Goal: Task Accomplishment & Management: Use online tool/utility

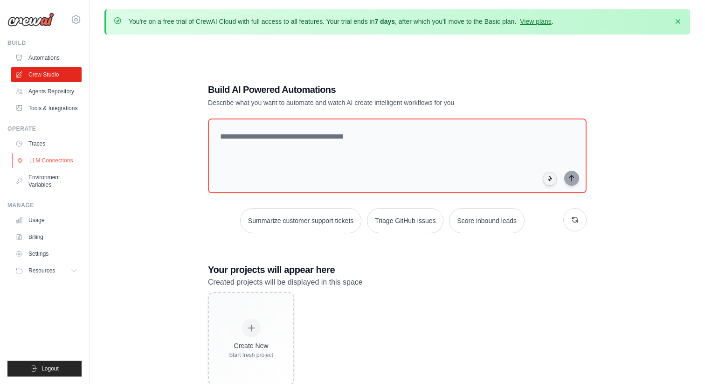
scroll to position [51, 0]
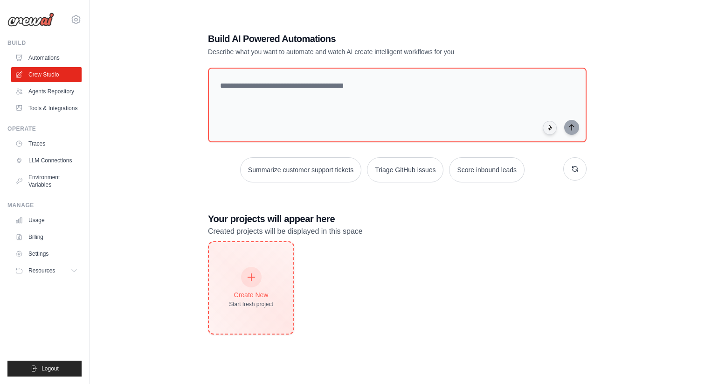
click at [256, 277] on icon at bounding box center [251, 277] width 10 height 10
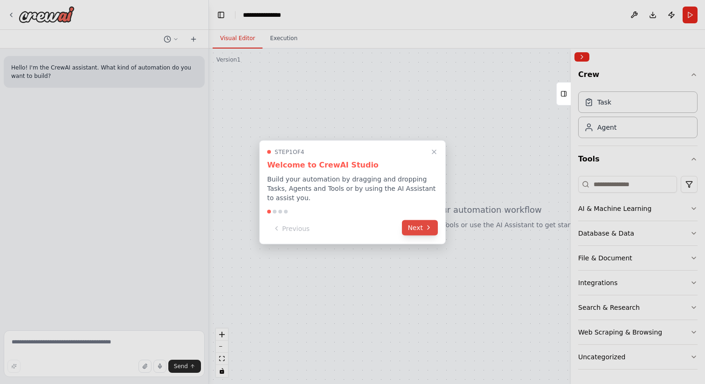
click at [412, 228] on button "Next" at bounding box center [420, 227] width 36 height 15
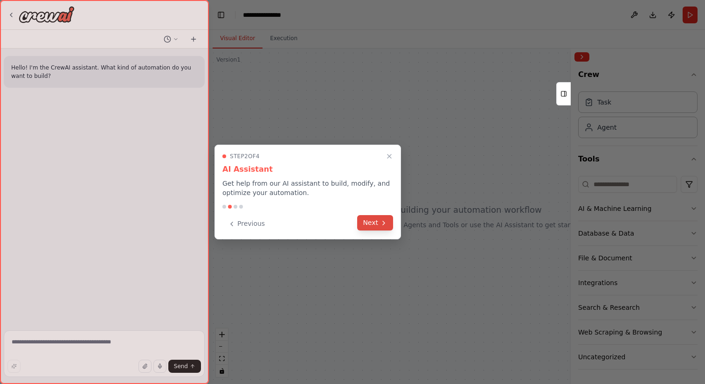
click at [365, 225] on button "Next" at bounding box center [375, 222] width 36 height 15
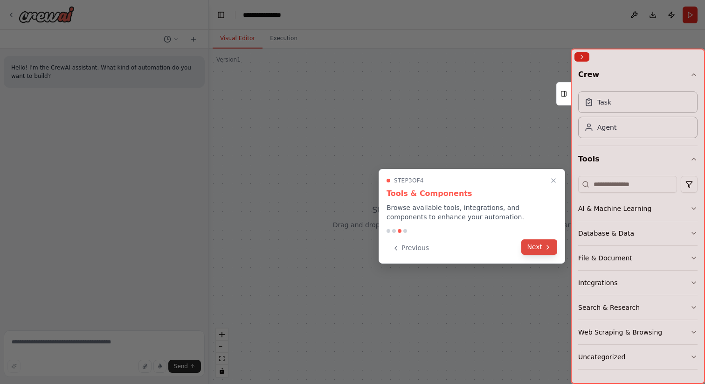
click at [546, 246] on icon at bounding box center [547, 247] width 7 height 7
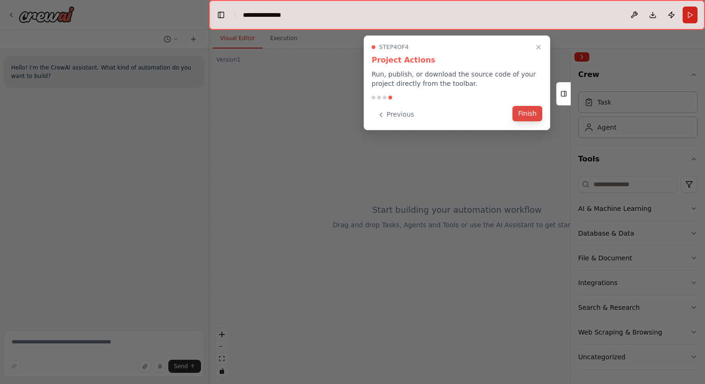
click at [520, 114] on button "Finish" at bounding box center [528, 113] width 30 height 15
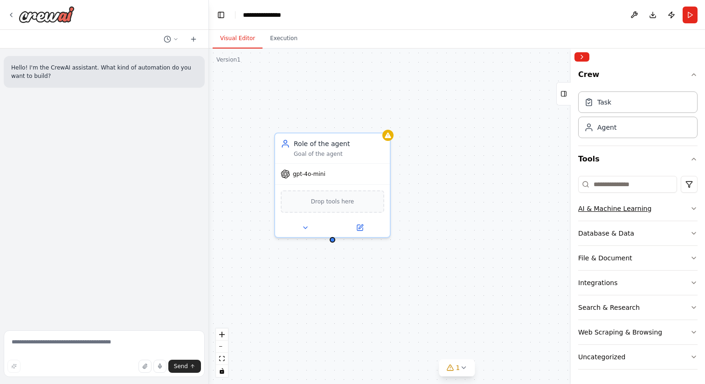
click at [692, 203] on button "AI & Machine Learning" at bounding box center [638, 208] width 119 height 24
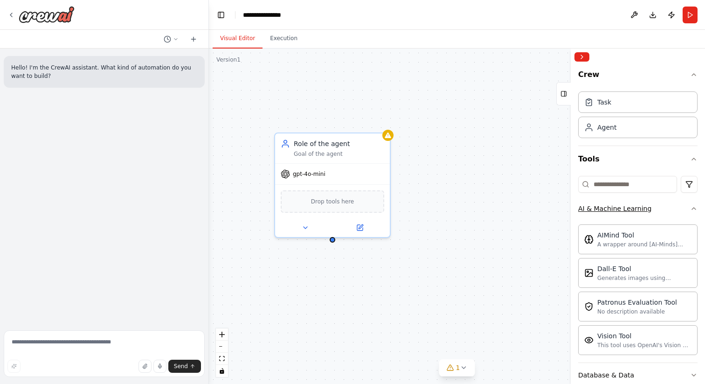
click at [683, 210] on button "AI & Machine Learning" at bounding box center [638, 208] width 119 height 24
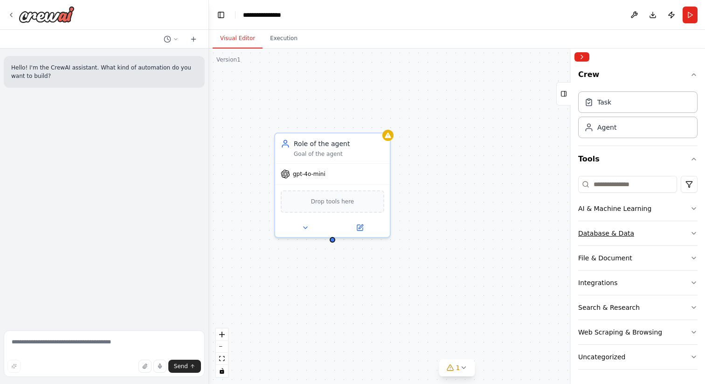
click at [665, 234] on button "Database & Data" at bounding box center [638, 233] width 119 height 24
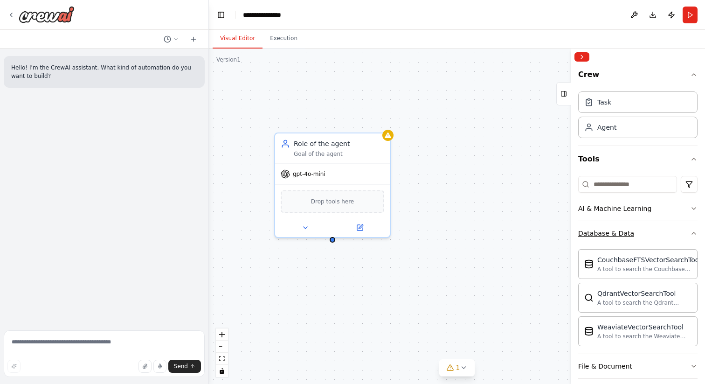
click at [690, 232] on button "Database & Data" at bounding box center [638, 233] width 119 height 24
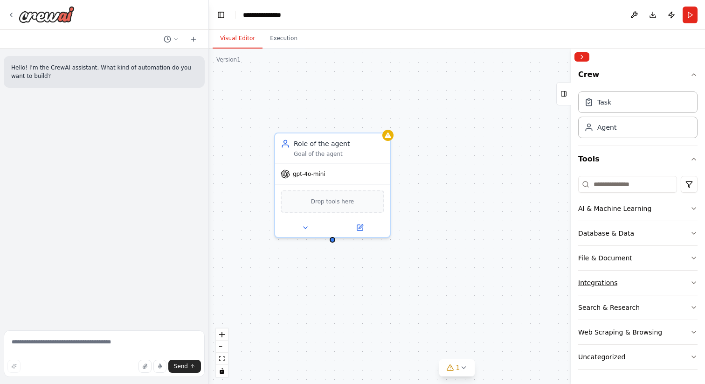
scroll to position [0, 0]
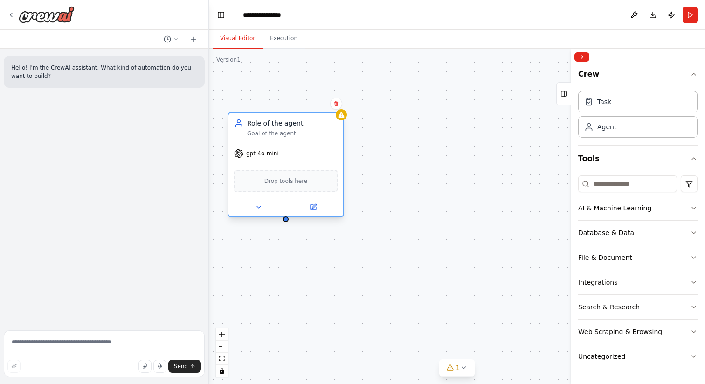
drag, startPoint x: 356, startPoint y: 150, endPoint x: 304, endPoint y: 131, distance: 54.6
click at [304, 131] on div "Goal of the agent" at bounding box center [292, 133] width 91 height 7
click at [276, 125] on div "Role of the agent" at bounding box center [292, 123] width 91 height 9
click at [275, 135] on div "Goal of the agent" at bounding box center [292, 133] width 91 height 7
click at [275, 136] on div "Goal of the agent" at bounding box center [292, 133] width 91 height 7
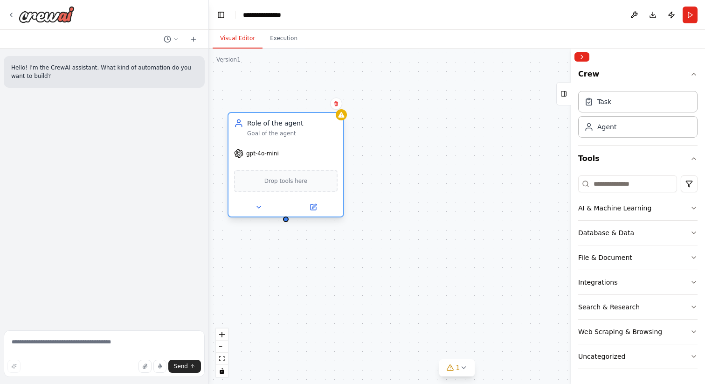
click at [275, 136] on div "Goal of the agent" at bounding box center [292, 133] width 91 height 7
click at [237, 120] on icon at bounding box center [238, 123] width 9 height 9
click at [317, 207] on button at bounding box center [313, 207] width 53 height 11
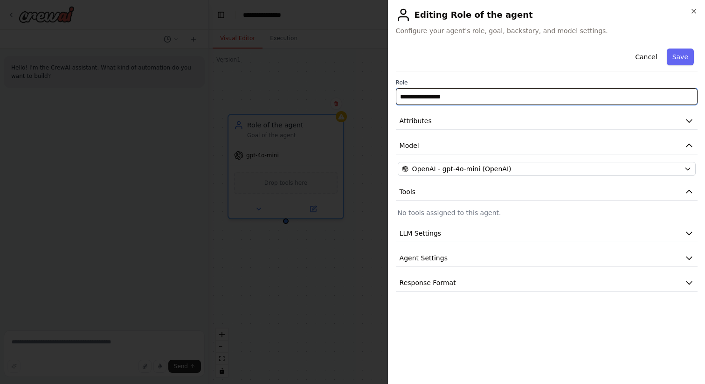
drag, startPoint x: 453, startPoint y: 98, endPoint x: 349, endPoint y: 98, distance: 103.6
click at [349, 98] on body "**********" at bounding box center [352, 192] width 705 height 384
type input "**********"
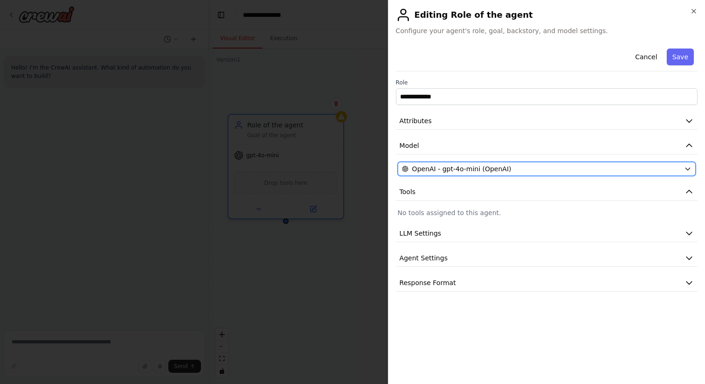
click at [565, 166] on div "OpenAI - gpt-4o-mini (OpenAI)" at bounding box center [541, 168] width 279 height 9
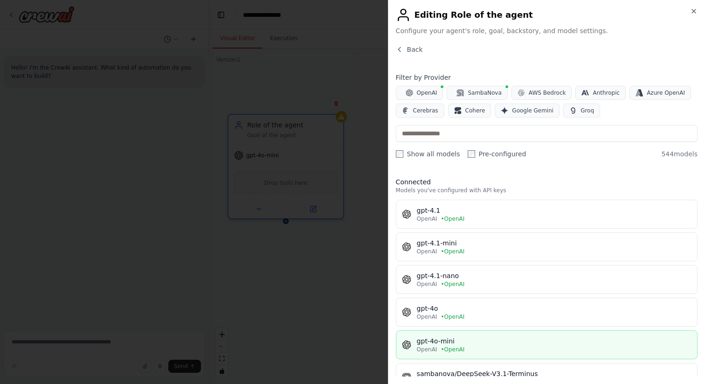
click at [499, 343] on div "gpt-4o-mini" at bounding box center [554, 340] width 275 height 9
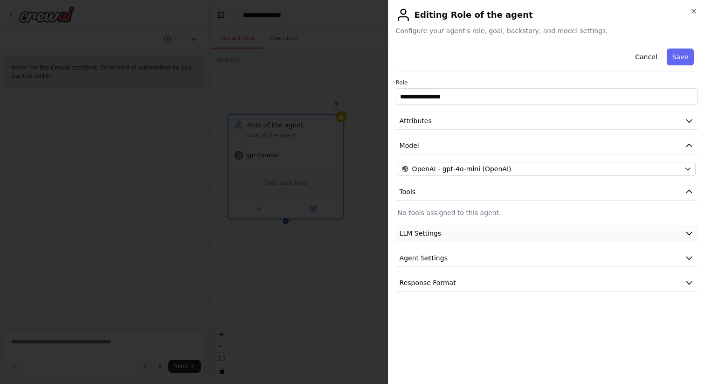
click at [488, 234] on button "LLM Settings" at bounding box center [547, 233] width 302 height 17
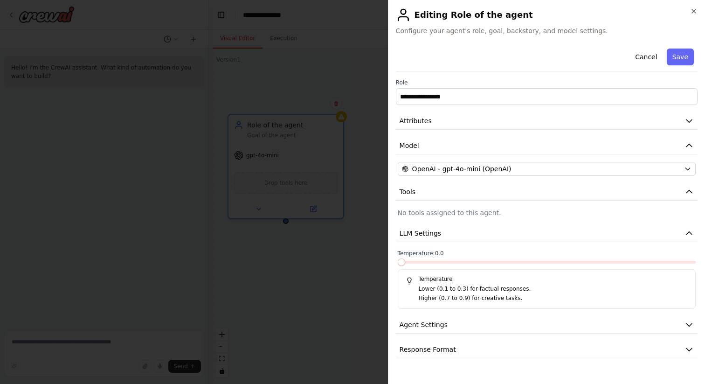
click at [398, 266] on span at bounding box center [401, 261] width 7 height 7
click at [480, 325] on button "Agent Settings" at bounding box center [547, 324] width 302 height 17
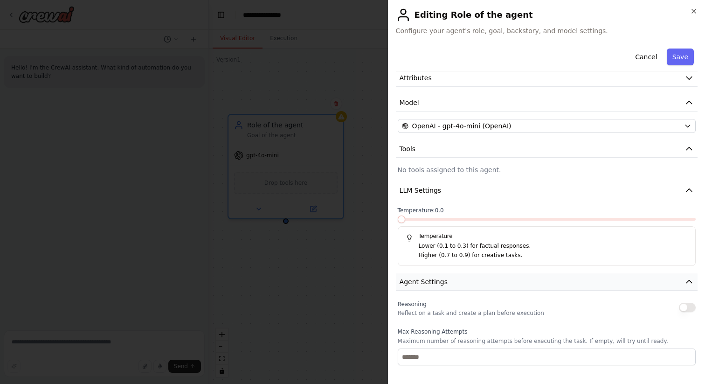
scroll to position [44, 0]
click at [681, 278] on button "Agent Settings" at bounding box center [547, 280] width 302 height 17
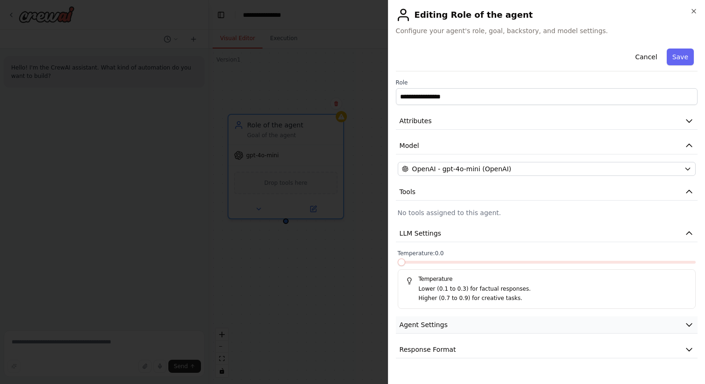
scroll to position [0, 0]
click at [613, 347] on button "Response Format" at bounding box center [547, 349] width 302 height 17
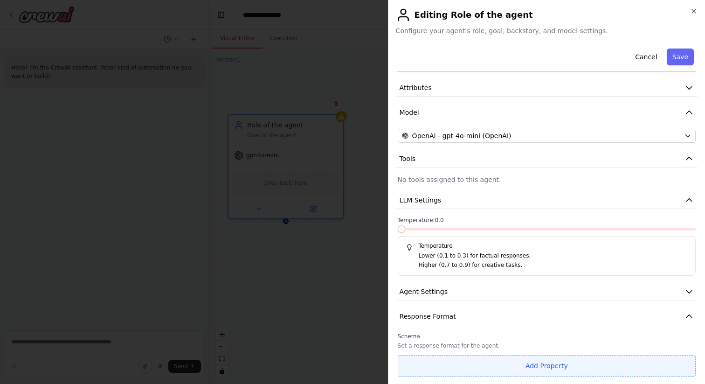
click at [528, 375] on button "Add Property" at bounding box center [547, 365] width 298 height 21
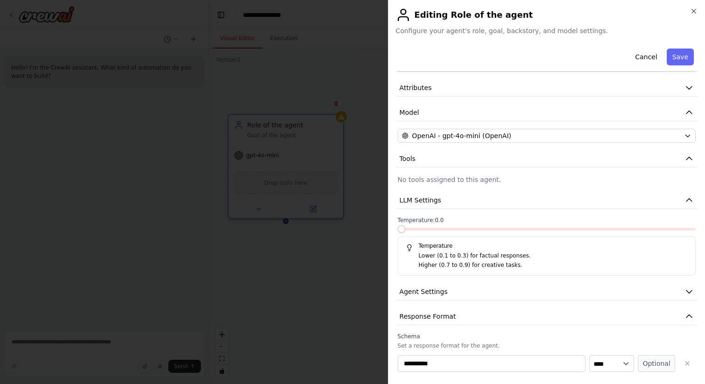
scroll to position [57, 0]
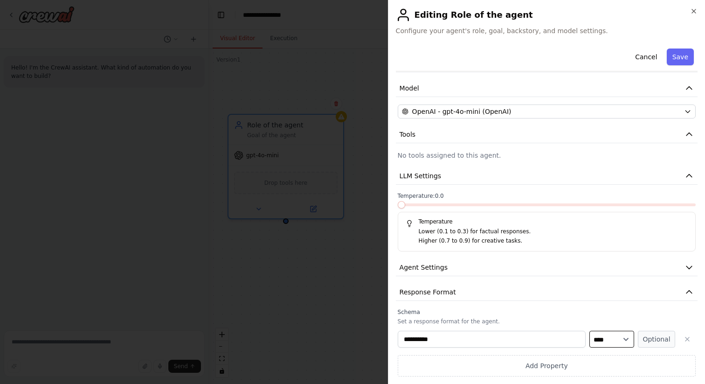
click at [625, 340] on select "**** ******* ******* **** ******" at bounding box center [612, 339] width 45 height 17
select select "*****"
click at [590, 331] on select "**** ******* ******* **** ******" at bounding box center [612, 339] width 45 height 17
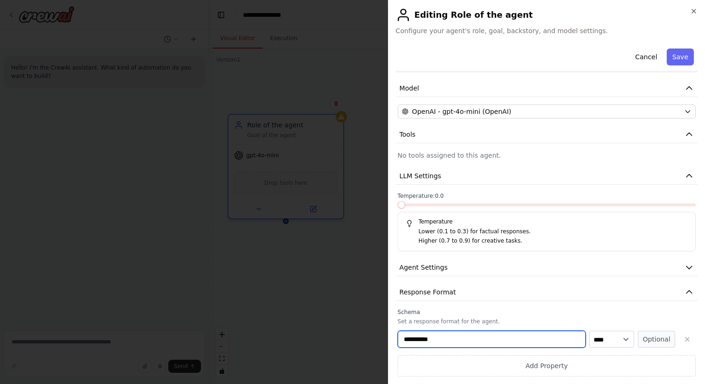
drag, startPoint x: 466, startPoint y: 338, endPoint x: 411, endPoint y: 338, distance: 55.5
click at [411, 338] on input "**********" at bounding box center [492, 339] width 188 height 17
type input "*"
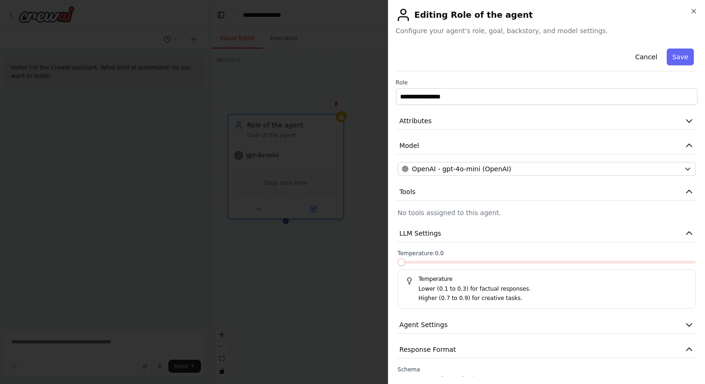
type input "**********"
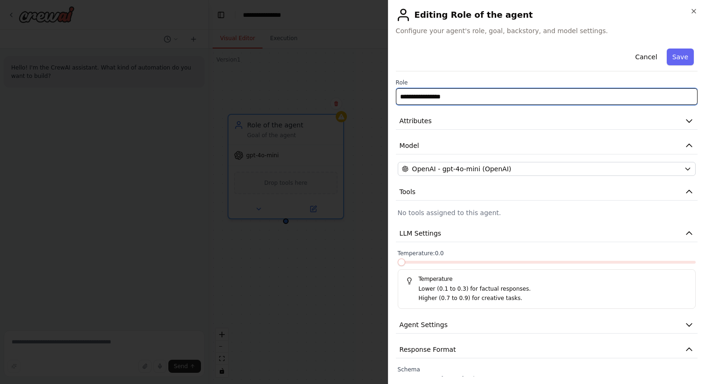
click at [521, 98] on input "**********" at bounding box center [547, 96] width 302 height 17
drag, startPoint x: 521, startPoint y: 98, endPoint x: 388, endPoint y: 95, distance: 133.5
click at [388, 95] on div "**********" at bounding box center [546, 192] width 317 height 384
type input "**********"
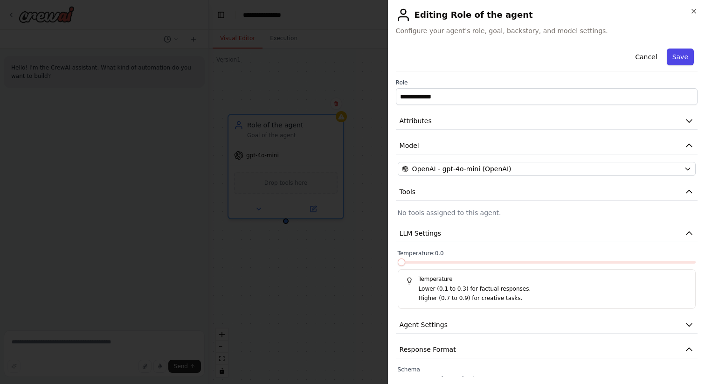
click at [685, 51] on button "Save" at bounding box center [680, 57] width 27 height 17
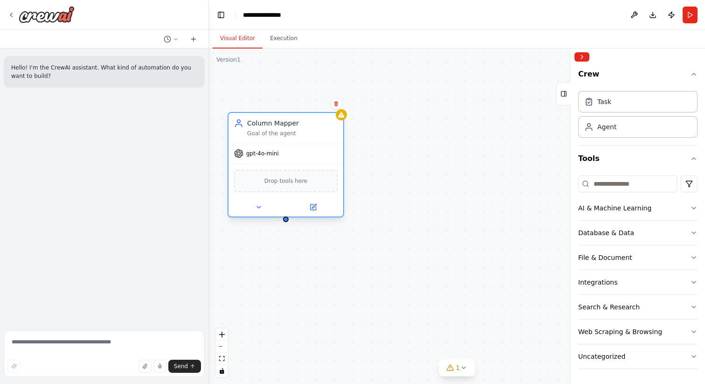
click at [310, 184] on div "Drop tools here" at bounding box center [286, 181] width 104 height 22
click at [668, 303] on button "Search & Research" at bounding box center [638, 307] width 119 height 24
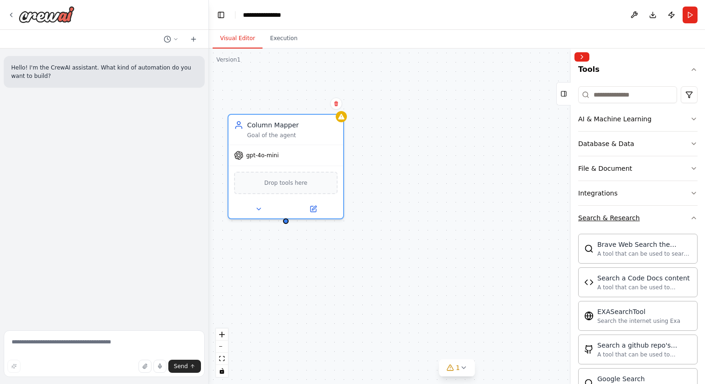
scroll to position [90, 0]
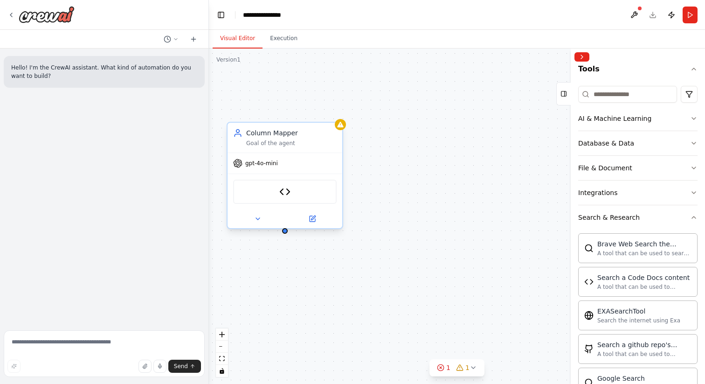
click at [283, 228] on div "Column Mapper Goal of the agent gpt-4o-mini CodeDocsSearchTool" at bounding box center [457, 216] width 496 height 335
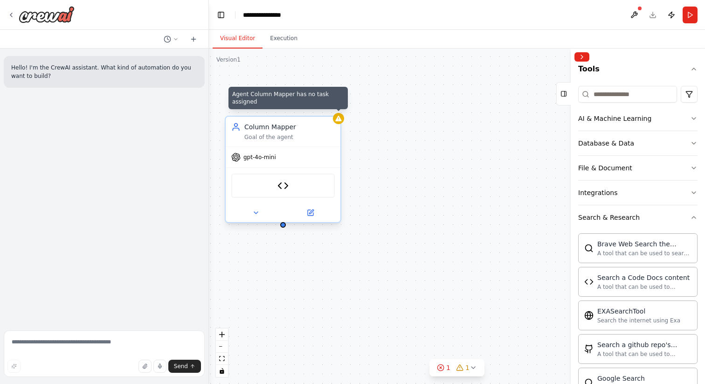
click at [337, 120] on icon at bounding box center [338, 119] width 6 height 6
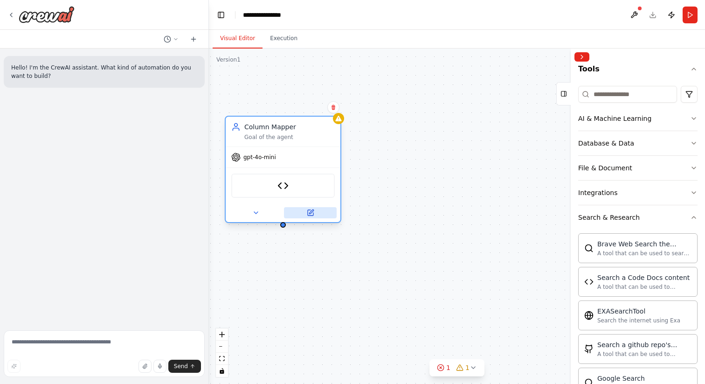
click at [313, 215] on icon at bounding box center [311, 213] width 6 height 6
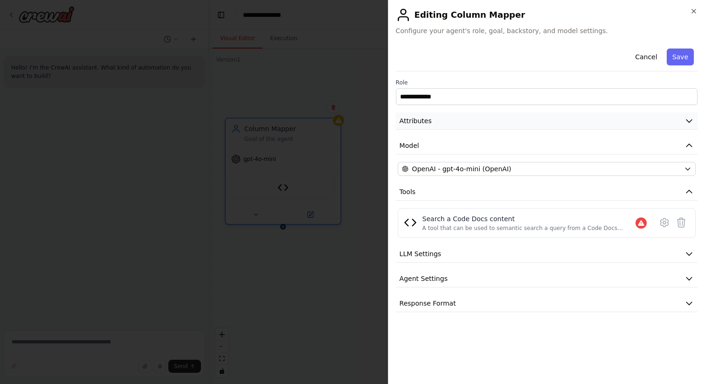
click at [496, 119] on button "Attributes" at bounding box center [547, 120] width 302 height 17
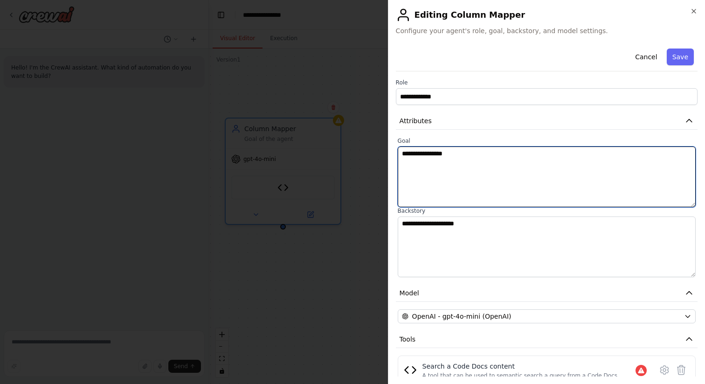
drag, startPoint x: 463, startPoint y: 156, endPoint x: 389, endPoint y: 156, distance: 74.6
click at [389, 156] on div "**********" at bounding box center [546, 192] width 317 height 384
type textarea "**********"
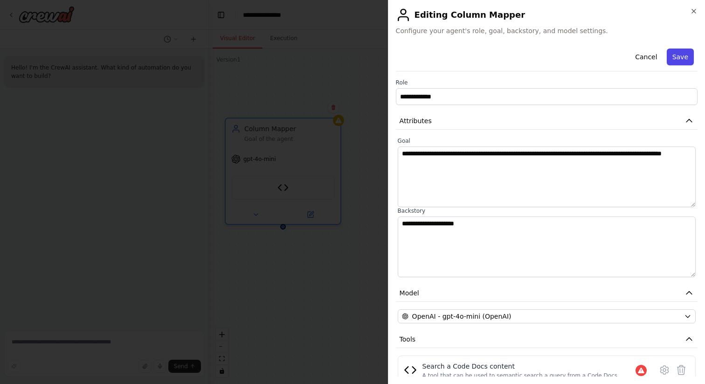
click at [682, 55] on button "Save" at bounding box center [680, 57] width 27 height 17
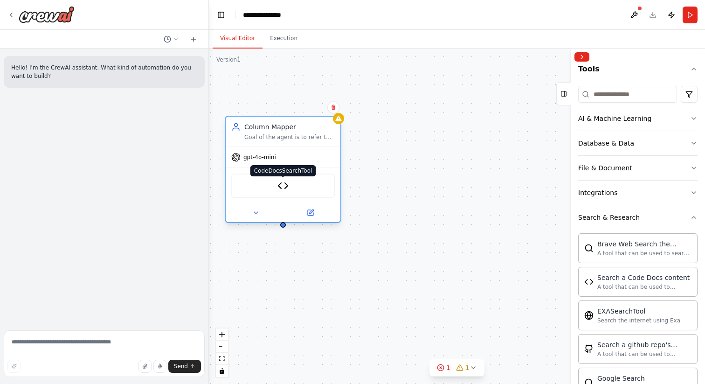
click at [287, 187] on img at bounding box center [283, 185] width 11 height 11
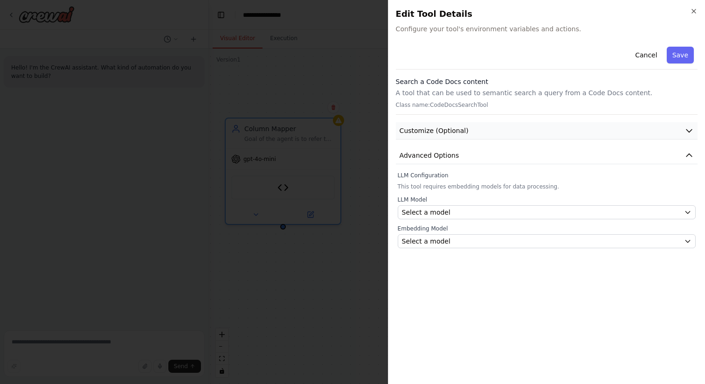
click at [410, 133] on span "Customize (Optional)" at bounding box center [434, 130] width 69 height 9
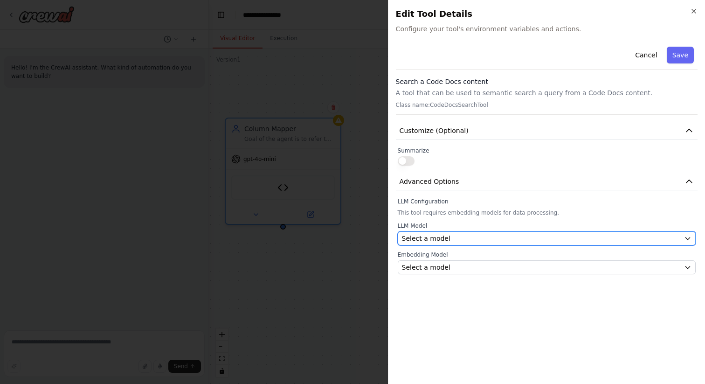
click at [427, 239] on span "Select a model" at bounding box center [426, 238] width 49 height 9
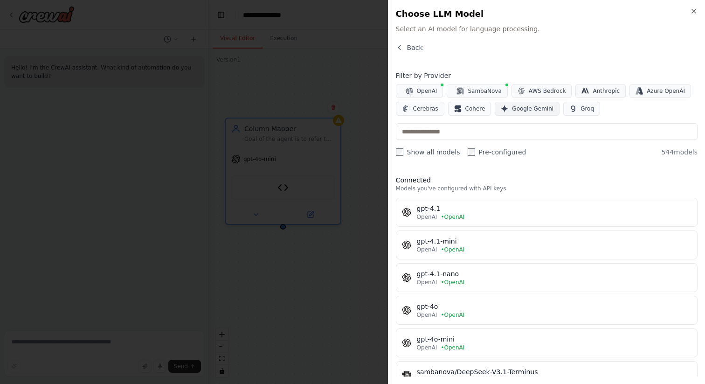
click at [501, 107] on icon "button" at bounding box center [504, 108] width 7 height 7
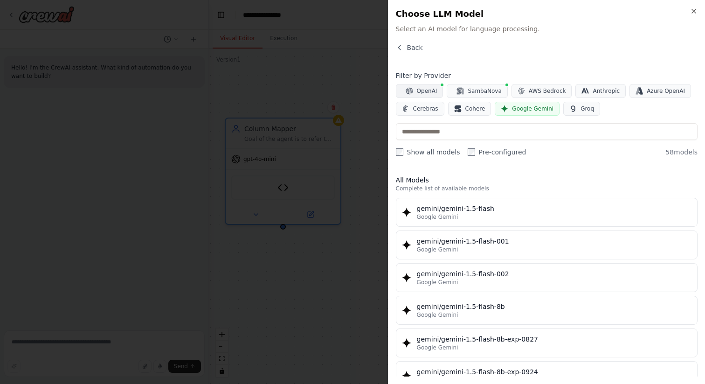
click at [433, 93] on span "OpenAI" at bounding box center [427, 90] width 21 height 7
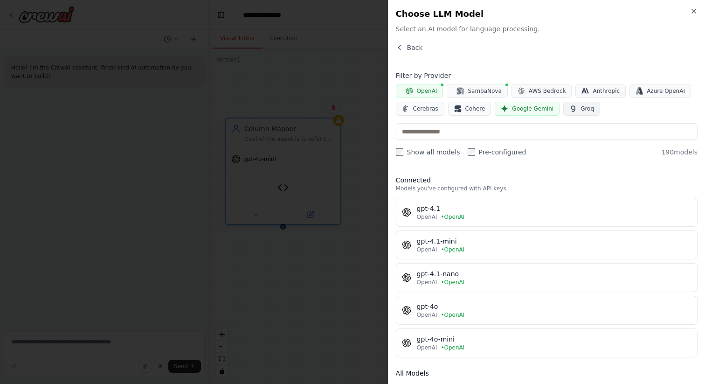
click at [564, 108] on button "Groq" at bounding box center [582, 109] width 37 height 14
click at [522, 109] on span "Google Gemini" at bounding box center [533, 108] width 42 height 7
click at [416, 92] on button "OpenAI" at bounding box center [420, 91] width 48 height 14
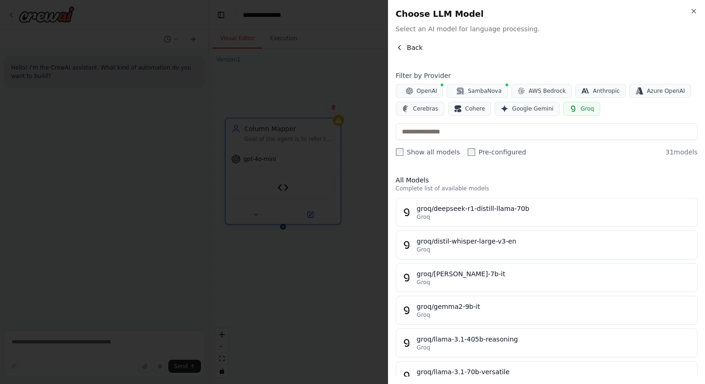
click at [401, 50] on icon "button" at bounding box center [399, 47] width 7 height 7
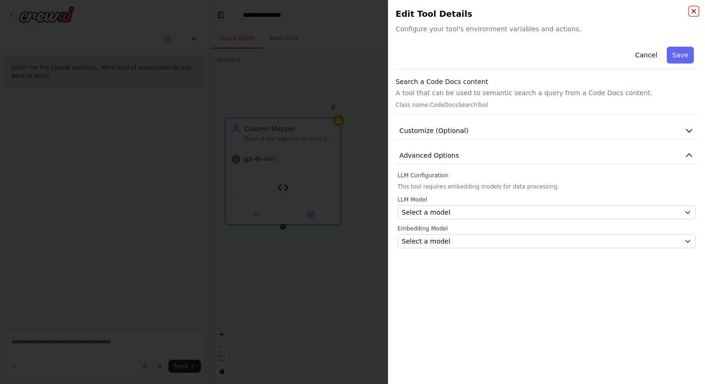
click at [696, 11] on icon "button" at bounding box center [693, 10] width 7 height 7
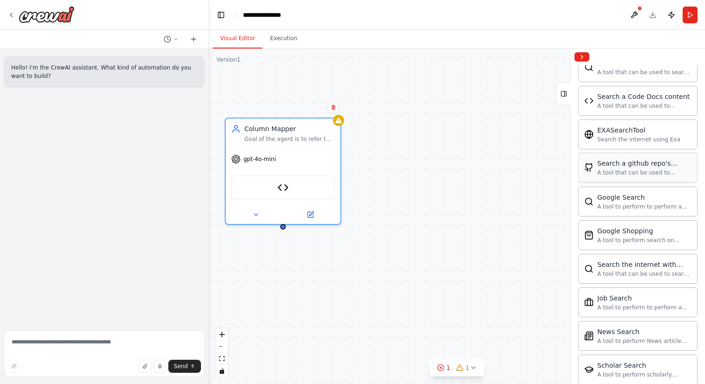
scroll to position [0, 0]
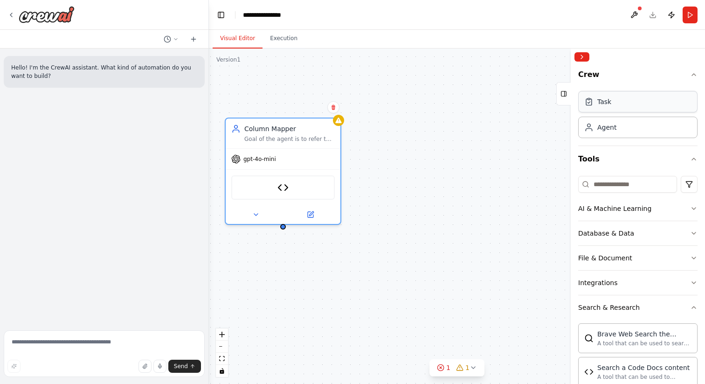
click at [599, 99] on div "Task" at bounding box center [605, 101] width 14 height 9
click at [600, 104] on div "Task" at bounding box center [605, 101] width 14 height 9
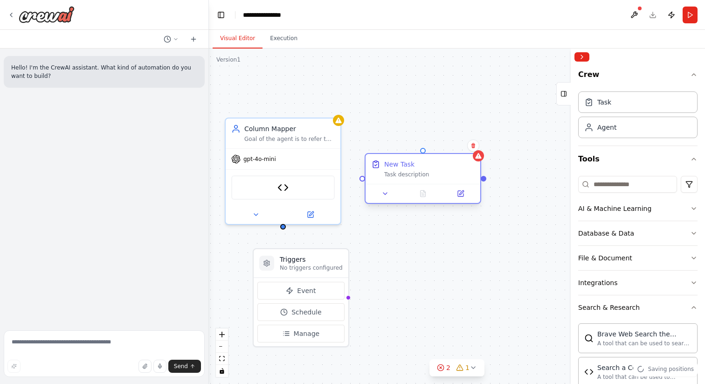
drag, startPoint x: 367, startPoint y: 213, endPoint x: 467, endPoint y: 176, distance: 106.4
click at [467, 176] on div "Task description" at bounding box center [429, 174] width 91 height 7
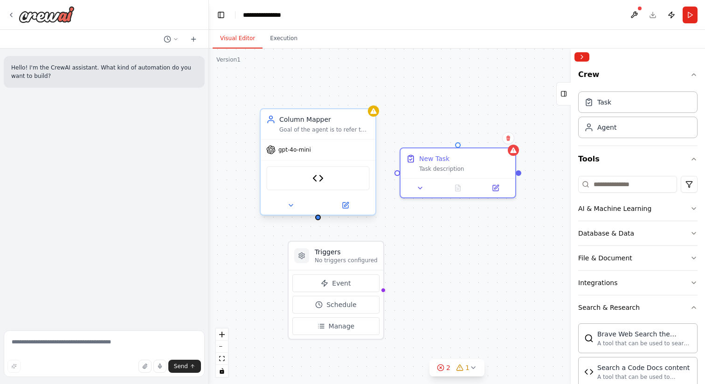
drag, startPoint x: 284, startPoint y: 228, endPoint x: 294, endPoint y: 212, distance: 19.3
click at [294, 212] on div "Triggers No triggers configured Event Schedule Manage Column Mapper Goal of the…" at bounding box center [457, 216] width 496 height 335
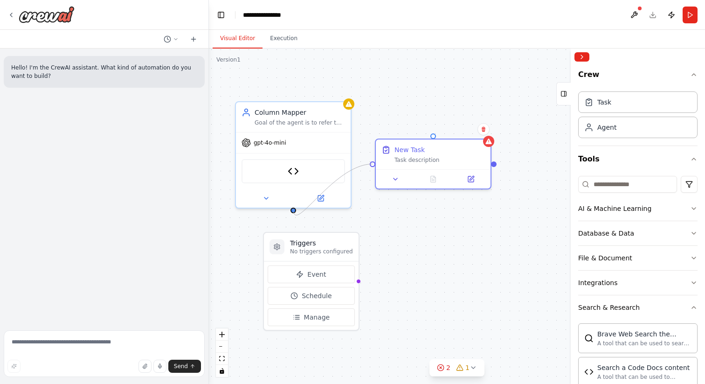
drag, startPoint x: 375, startPoint y: 164, endPoint x: 292, endPoint y: 215, distance: 97.0
click at [292, 215] on div "Triggers No triggers configured Event Schedule Manage Column Mapper Goal of the…" at bounding box center [457, 216] width 496 height 335
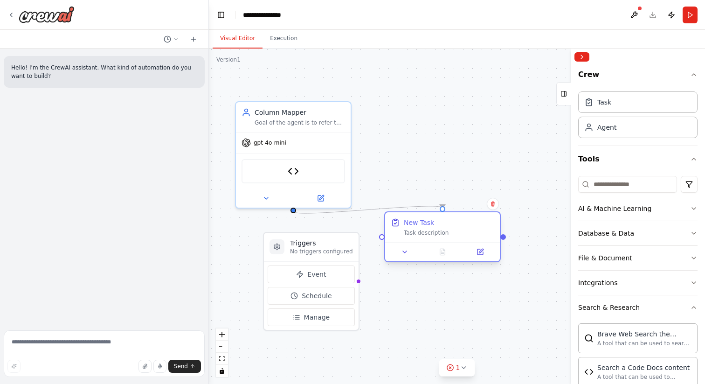
drag, startPoint x: 408, startPoint y: 163, endPoint x: 417, endPoint y: 236, distance: 73.3
click at [417, 236] on div "New Task Task description" at bounding box center [442, 227] width 115 height 30
click at [318, 280] on button "Event" at bounding box center [311, 274] width 87 height 18
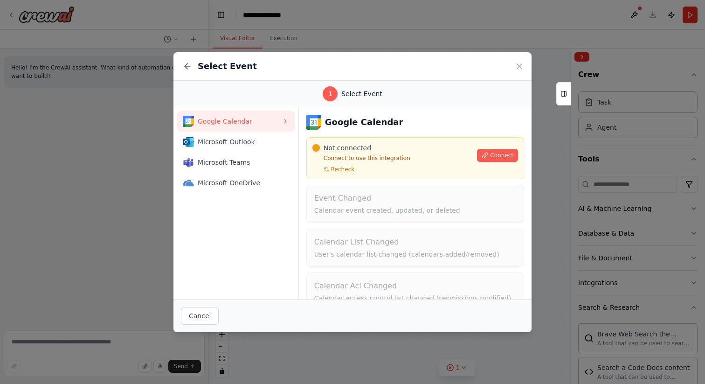
click at [515, 61] on div "Select Event" at bounding box center [353, 66] width 358 height 28
click at [518, 67] on icon at bounding box center [519, 66] width 5 height 5
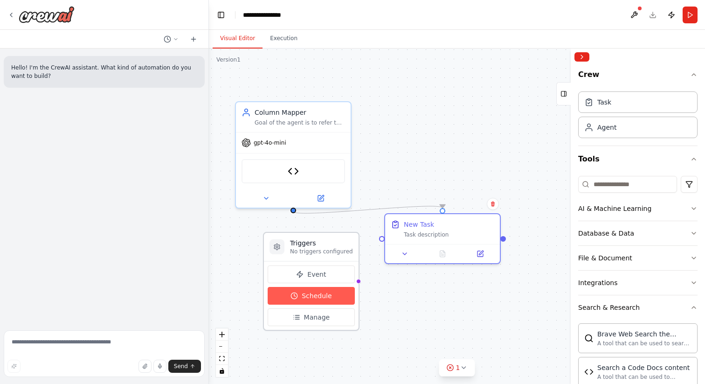
click at [312, 304] on button "Schedule" at bounding box center [311, 296] width 87 height 18
select select "******"
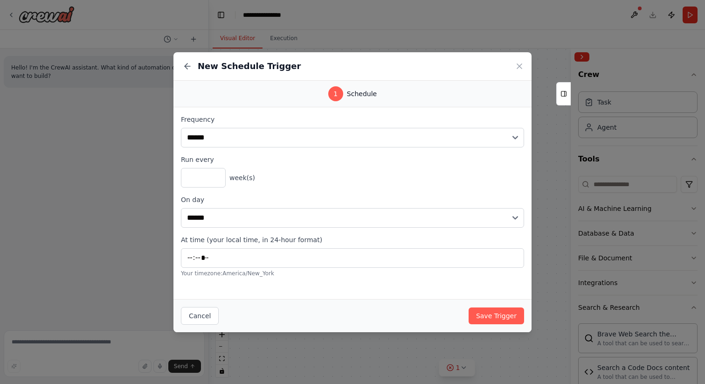
type input "*****"
click at [519, 63] on icon at bounding box center [519, 66] width 9 height 9
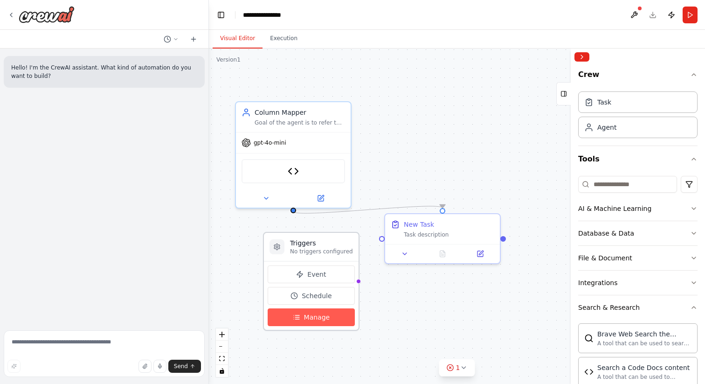
click at [313, 318] on span "Manage" at bounding box center [317, 317] width 26 height 9
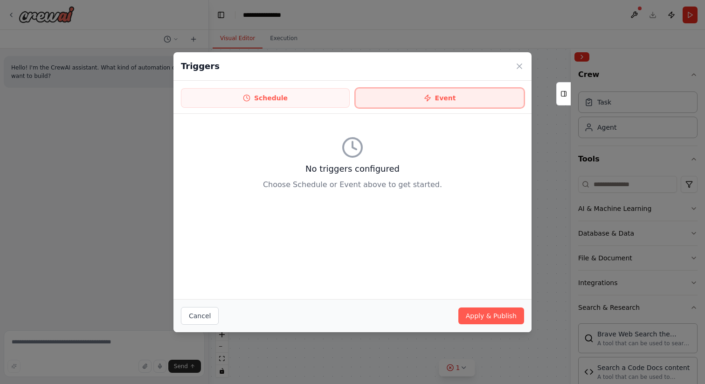
click at [408, 93] on button "Event" at bounding box center [440, 98] width 169 height 20
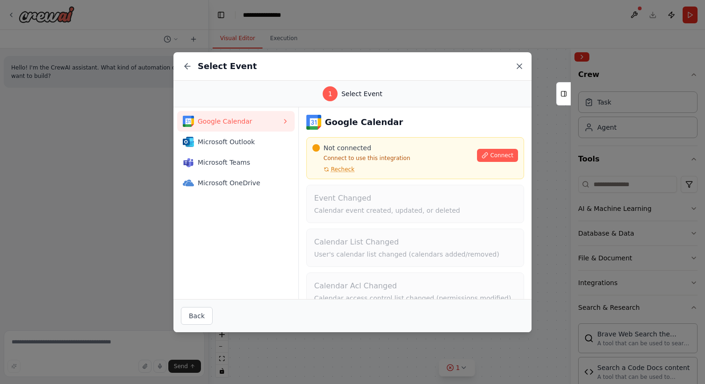
click at [520, 63] on icon at bounding box center [519, 66] width 9 height 9
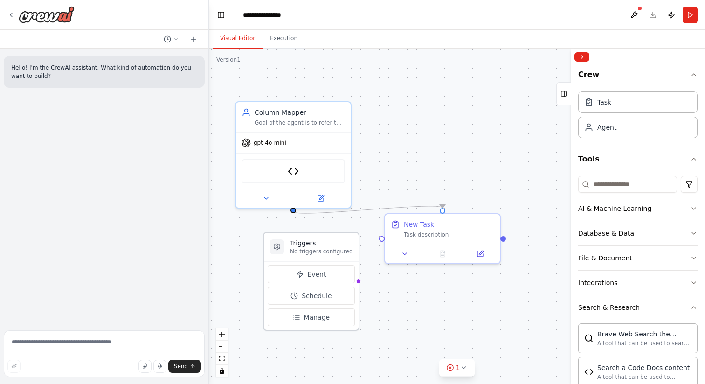
click at [273, 247] on icon at bounding box center [276, 246] width 7 height 7
click at [279, 248] on icon at bounding box center [277, 247] width 6 height 6
drag, startPoint x: 356, startPoint y: 282, endPoint x: 389, endPoint y: 306, distance: 41.4
click at [389, 306] on div ".deletable-edge-delete-btn { width: 20px; height: 20px; border: 0px solid #ffff…" at bounding box center [457, 216] width 496 height 335
click at [462, 366] on icon at bounding box center [463, 367] width 7 height 7
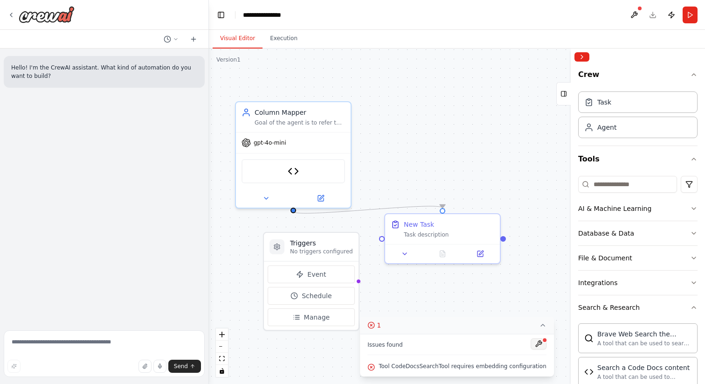
click at [537, 341] on button at bounding box center [539, 343] width 16 height 11
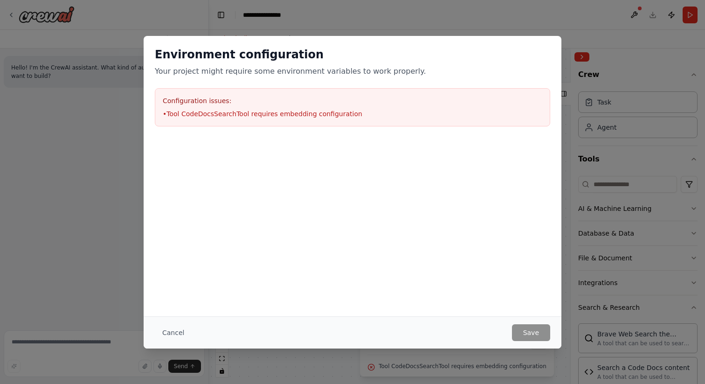
click at [432, 31] on div "Environment configuration Your project might require some environment variables…" at bounding box center [352, 192] width 705 height 384
click at [172, 328] on button "Cancel" at bounding box center [173, 332] width 37 height 17
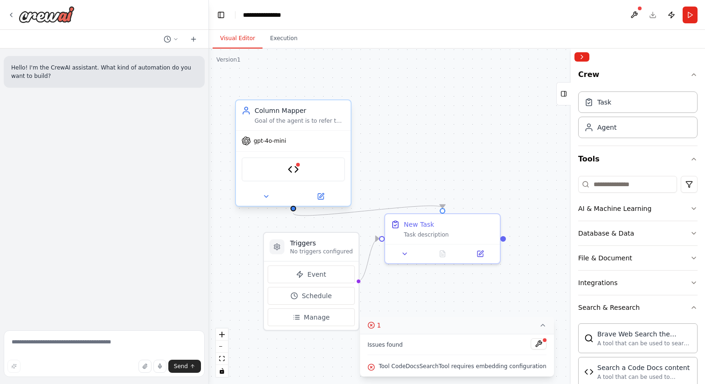
click at [299, 167] on div "CodeDocsSearchTool" at bounding box center [294, 169] width 104 height 24
click at [300, 173] on div "CodeDocsSearchTool" at bounding box center [294, 169] width 104 height 24
click at [299, 166] on div at bounding box center [298, 165] width 6 height 6
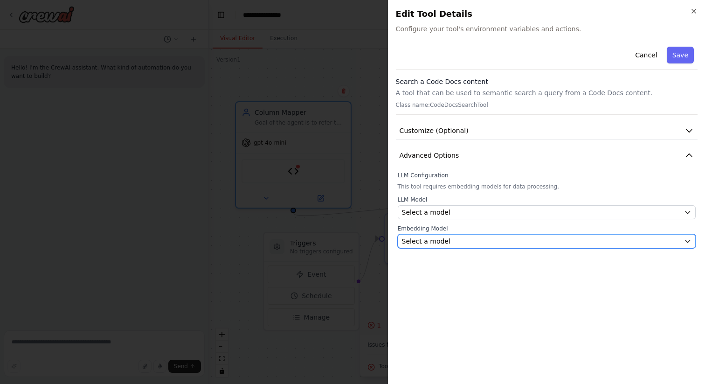
click at [501, 240] on div "Select a model" at bounding box center [541, 241] width 279 height 9
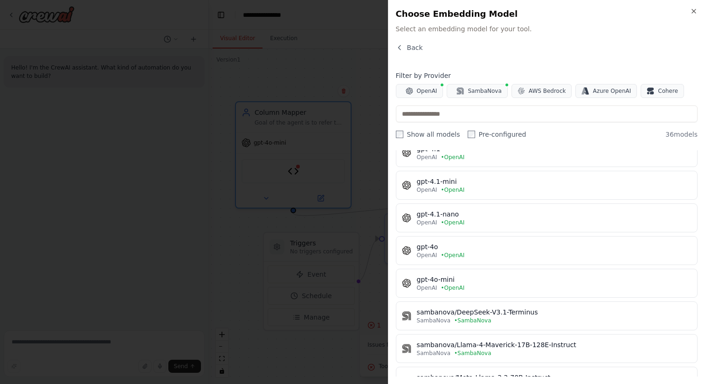
scroll to position [44, 0]
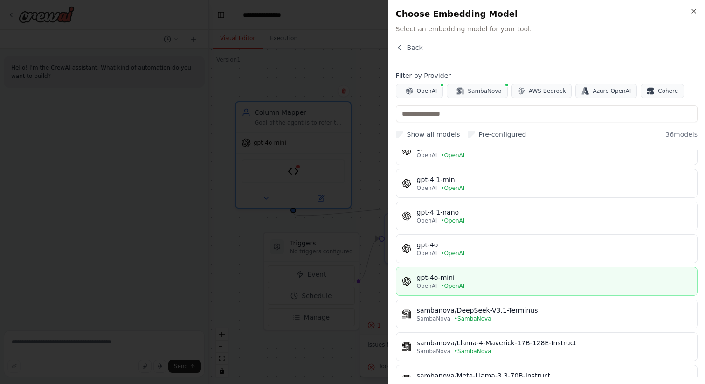
click at [488, 286] on div "OpenAI • OpenAI" at bounding box center [554, 285] width 275 height 7
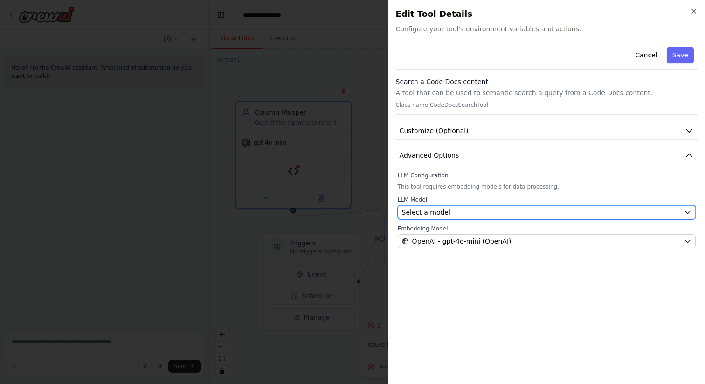
click at [457, 217] on button "Select a model" at bounding box center [547, 212] width 298 height 14
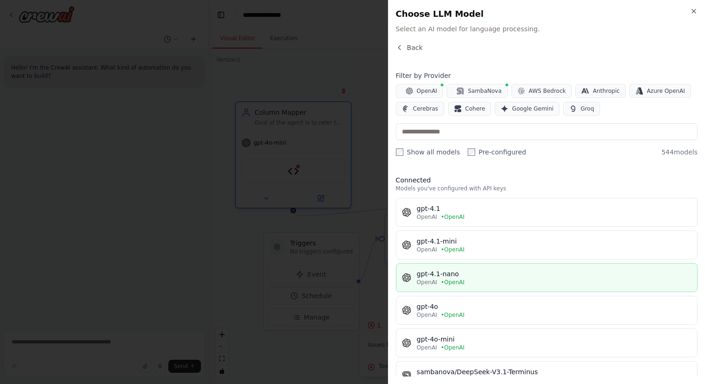
click at [460, 286] on button "gpt-4.1-nano OpenAI • OpenAI" at bounding box center [547, 277] width 302 height 29
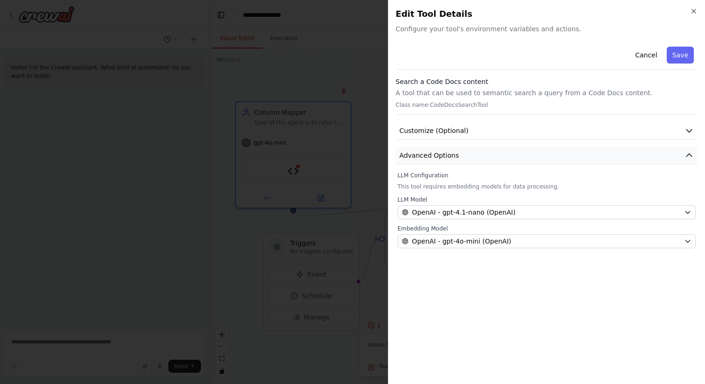
click at [453, 157] on span "Advanced Options" at bounding box center [430, 155] width 60 height 9
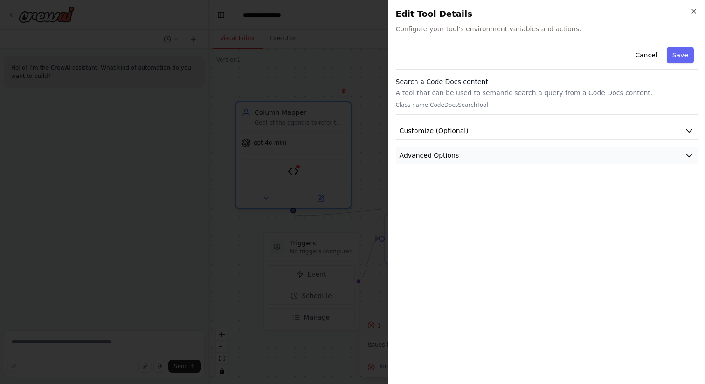
click at [453, 157] on span "Advanced Options" at bounding box center [430, 155] width 60 height 9
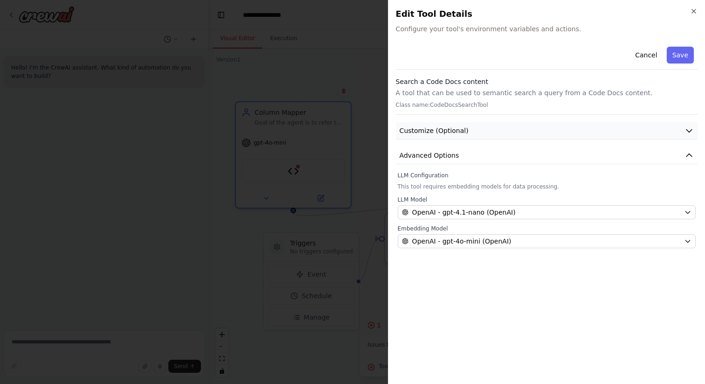
click at [447, 127] on span "Customize (Optional)" at bounding box center [434, 130] width 69 height 9
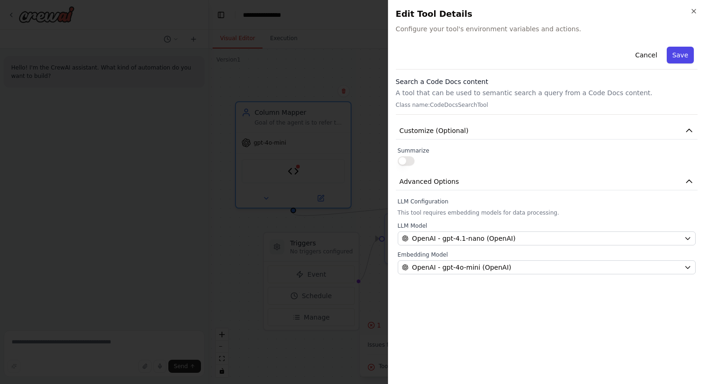
click at [675, 57] on button "Save" at bounding box center [680, 55] width 27 height 17
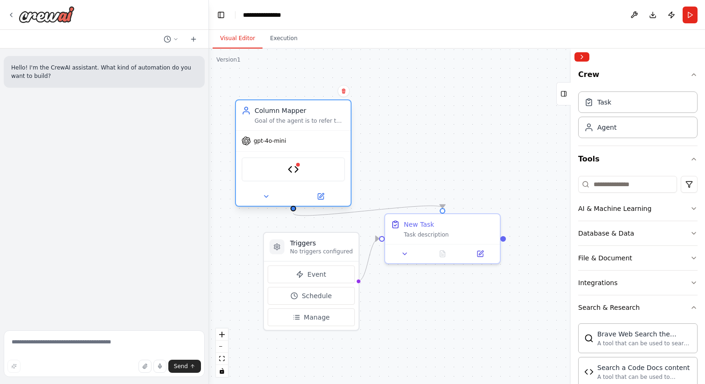
click at [301, 167] on div "CodeDocsSearchTool" at bounding box center [294, 169] width 104 height 24
click at [298, 174] on img at bounding box center [293, 169] width 11 height 11
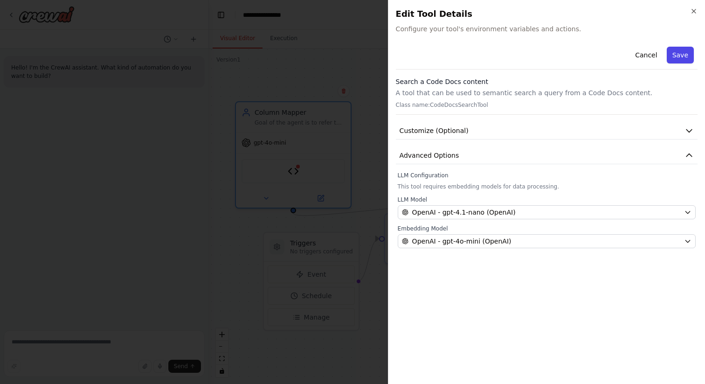
click at [682, 56] on button "Save" at bounding box center [680, 55] width 27 height 17
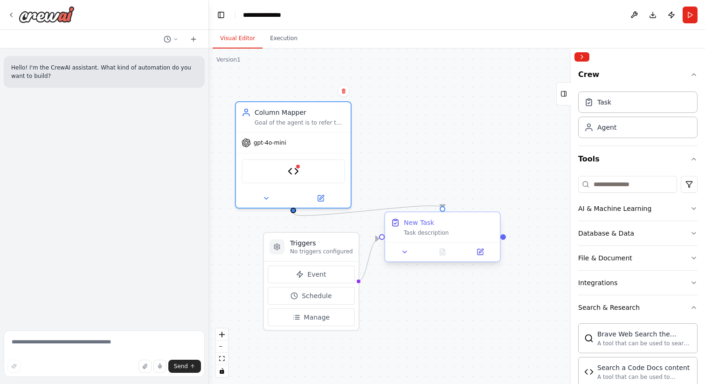
click at [418, 221] on div "New Task" at bounding box center [419, 222] width 30 height 9
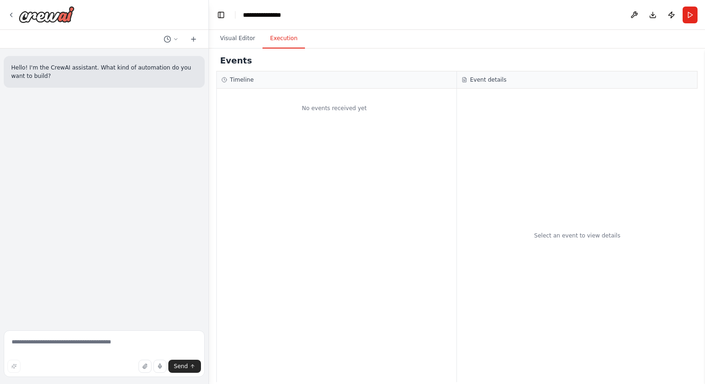
click at [272, 39] on button "Execution" at bounding box center [284, 39] width 42 height 20
click at [234, 44] on button "Visual Editor" at bounding box center [238, 39] width 50 height 20
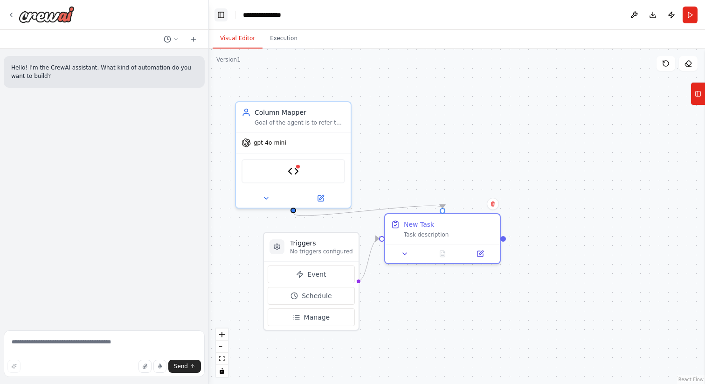
click at [219, 16] on button "Toggle Left Sidebar" at bounding box center [221, 14] width 13 height 13
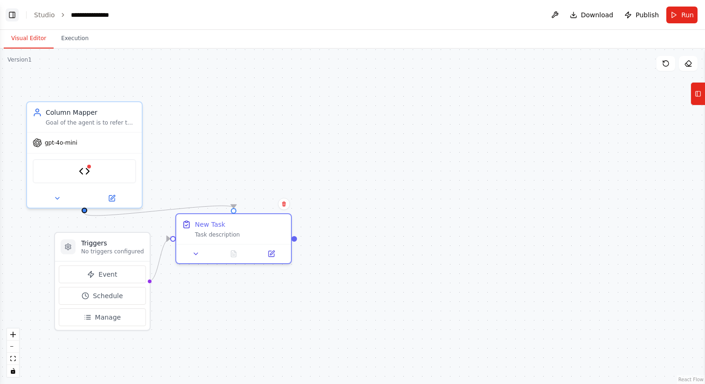
click at [14, 17] on button "Toggle Left Sidebar" at bounding box center [12, 14] width 13 height 13
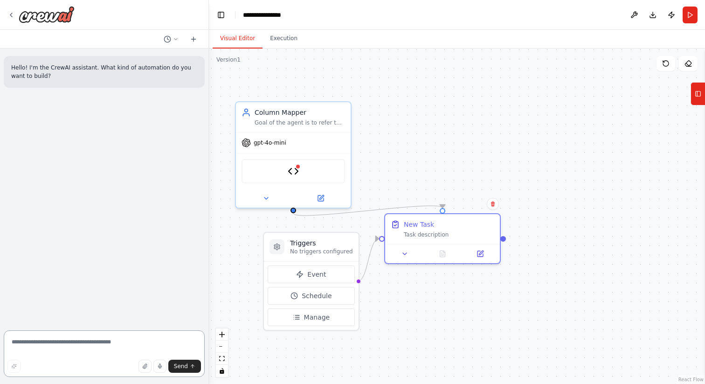
click at [77, 345] on textarea at bounding box center [104, 353] width 201 height 47
type textarea "**********"
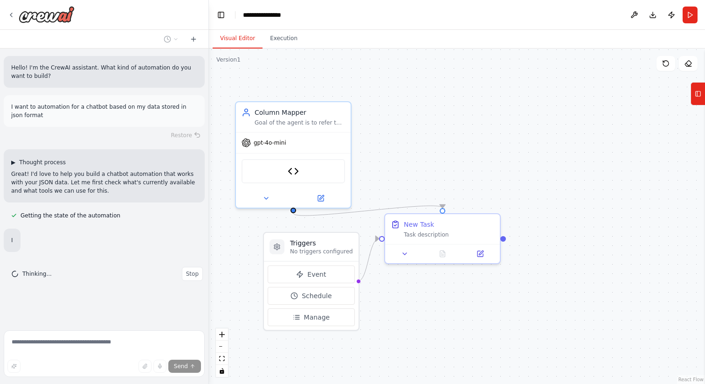
click at [12, 160] on span "▶" at bounding box center [13, 162] width 4 height 7
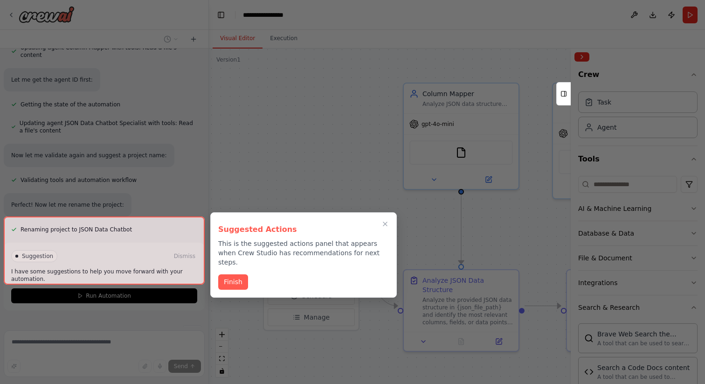
scroll to position [806, 0]
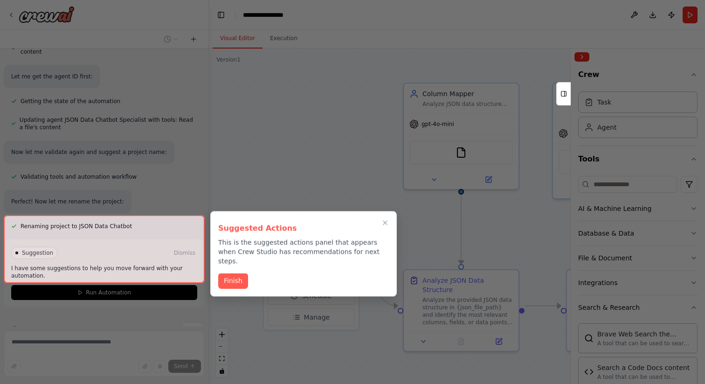
click at [163, 265] on div at bounding box center [104, 249] width 201 height 68
click at [119, 264] on div at bounding box center [104, 249] width 201 height 68
click at [232, 274] on button "Finish" at bounding box center [233, 279] width 30 height 15
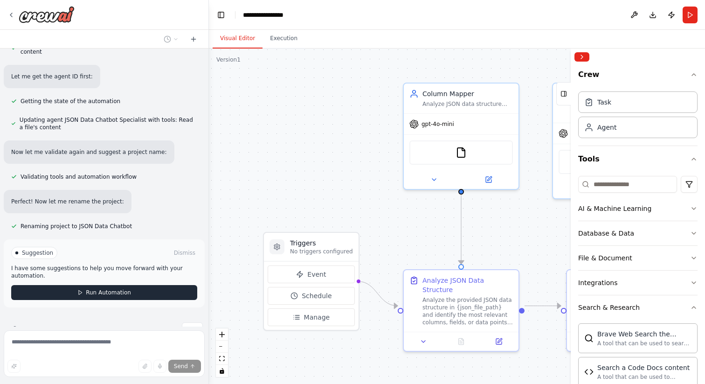
click at [164, 285] on button "Run Automation" at bounding box center [104, 292] width 186 height 15
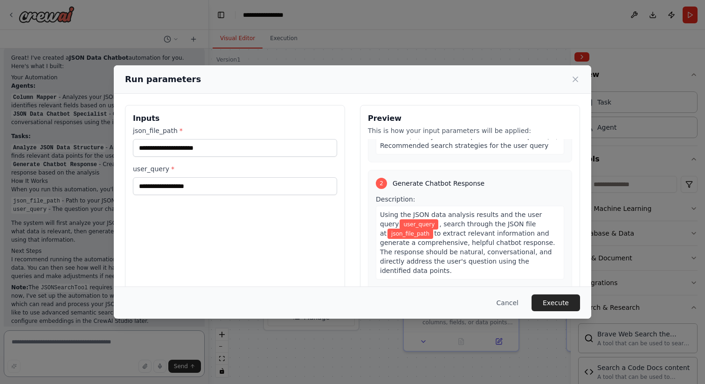
scroll to position [188, 0]
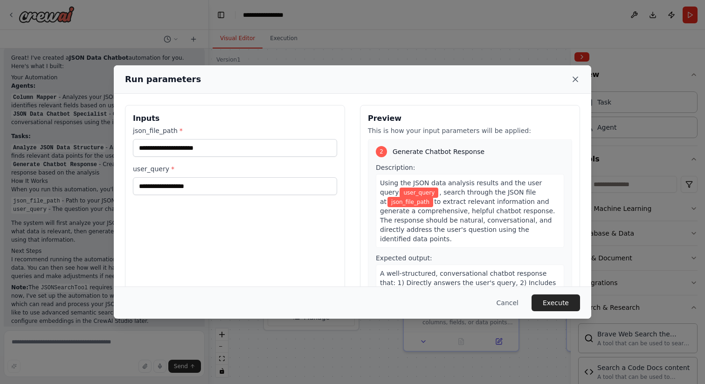
click at [573, 80] on icon at bounding box center [575, 79] width 9 height 9
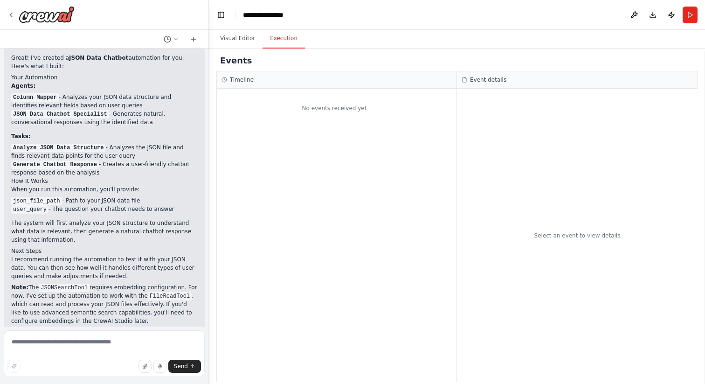
click at [275, 38] on button "Execution" at bounding box center [284, 39] width 42 height 20
click at [238, 44] on button "Visual Editor" at bounding box center [238, 39] width 50 height 20
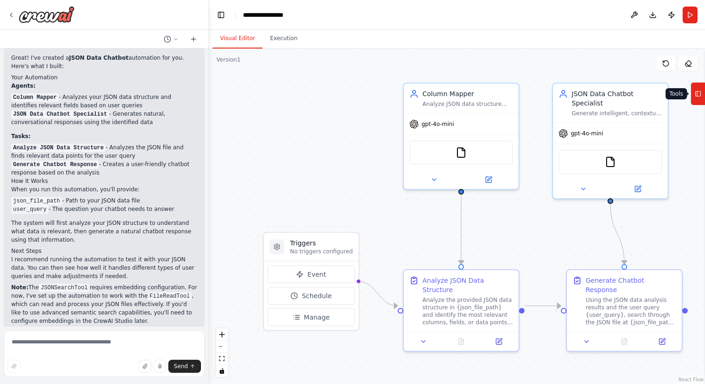
click at [700, 96] on rect at bounding box center [698, 93] width 5 height 5
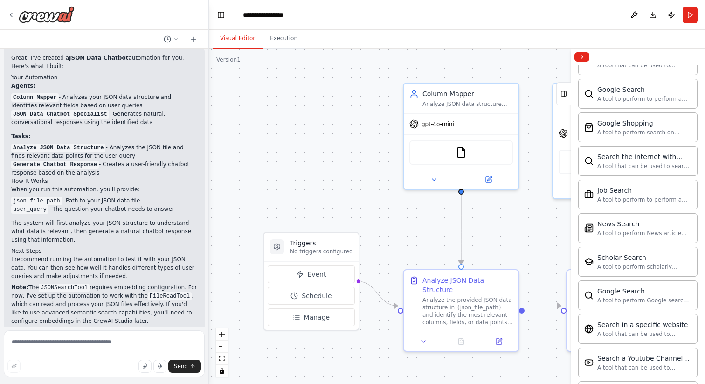
scroll to position [478, 0]
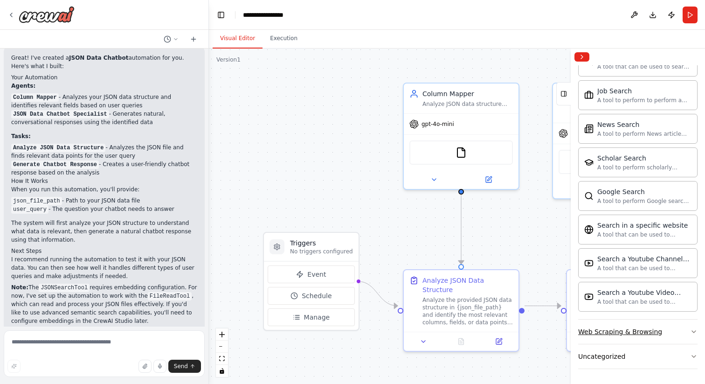
click at [690, 332] on button "Web Scraping & Browsing" at bounding box center [638, 332] width 119 height 24
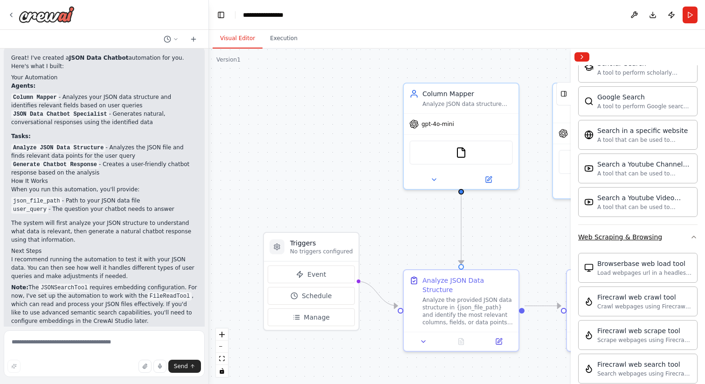
click at [695, 240] on icon "button" at bounding box center [693, 236] width 7 height 7
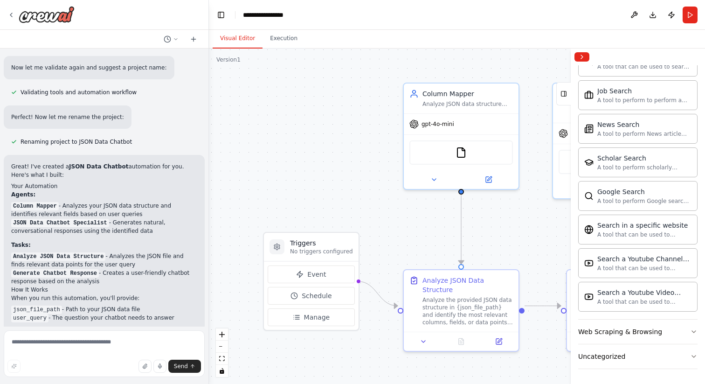
scroll to position [890, 0]
click at [640, 12] on button at bounding box center [634, 15] width 15 height 17
click at [656, 14] on button "Download" at bounding box center [653, 15] width 15 height 17
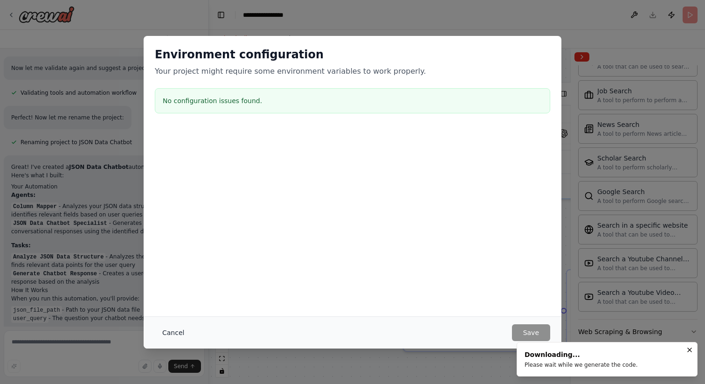
click at [173, 330] on button "Cancel" at bounding box center [173, 332] width 37 height 17
